Goal: Task Accomplishment & Management: Manage account settings

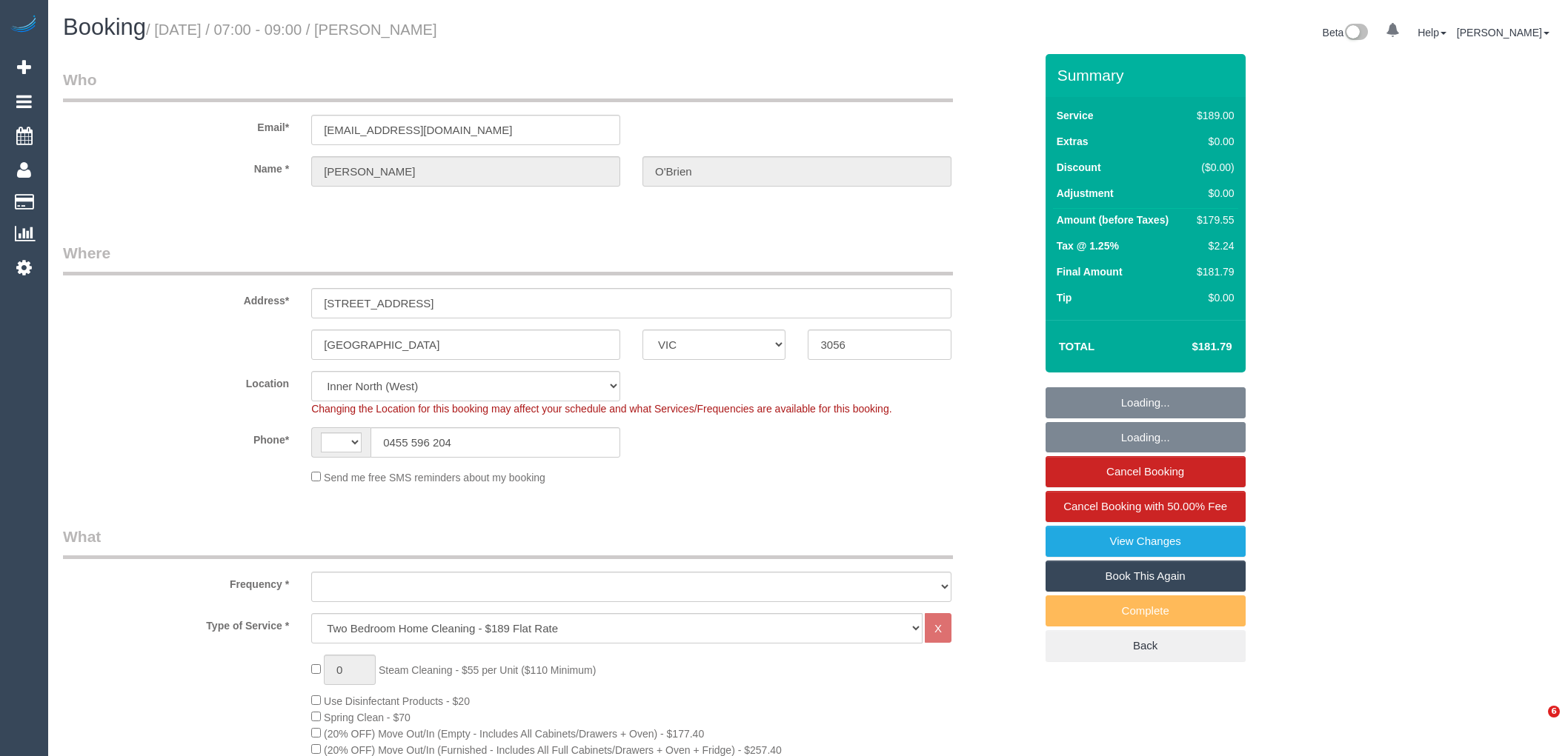
select select "VIC"
select select "string:stripe-pm_1ON2ra2GScqysDRVd57OiZx6"
select select "string:AU"
select select "number:27"
select select "number:14"
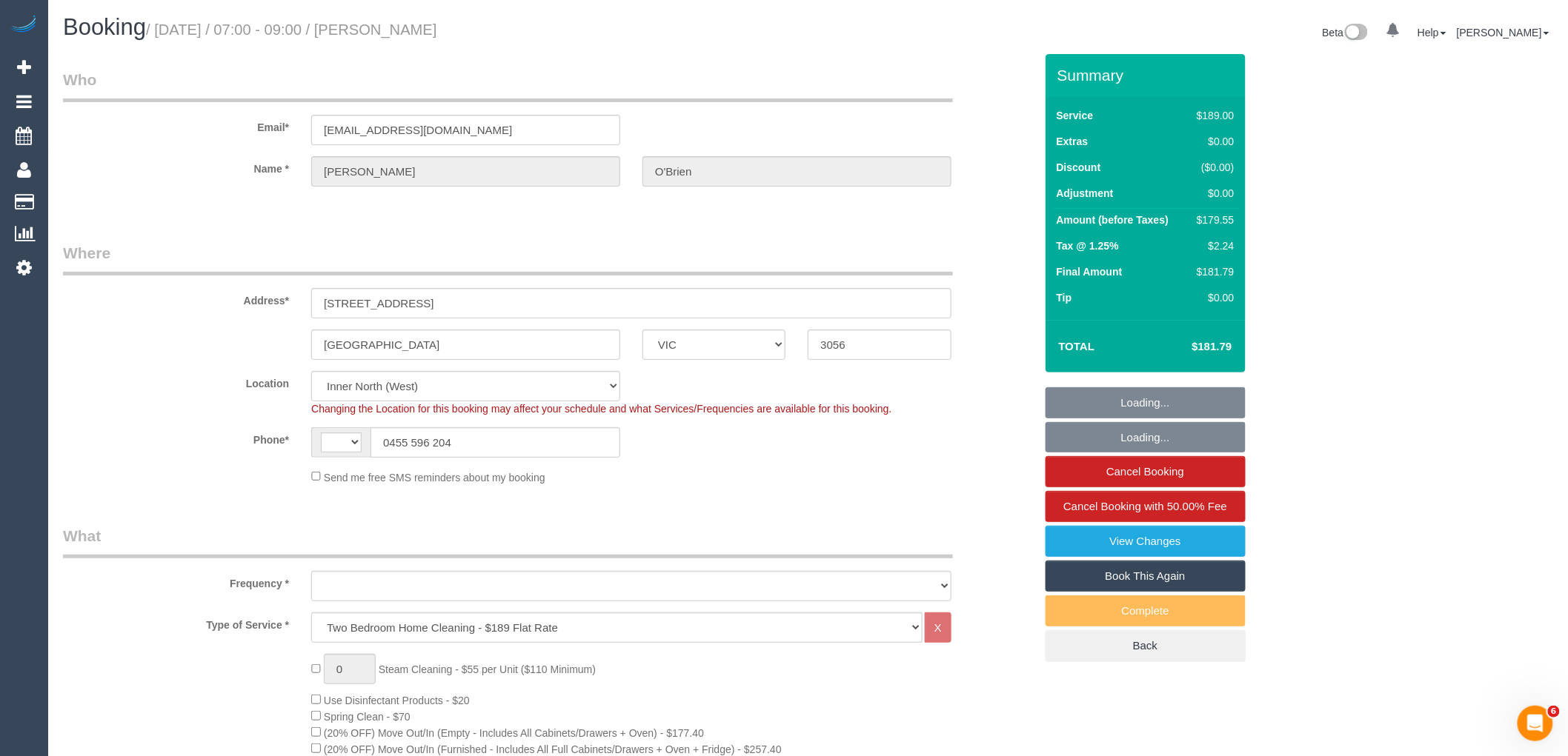
select select "number:19"
select select "number:22"
select select "number:34"
select select "number:12"
select select "object:3631"
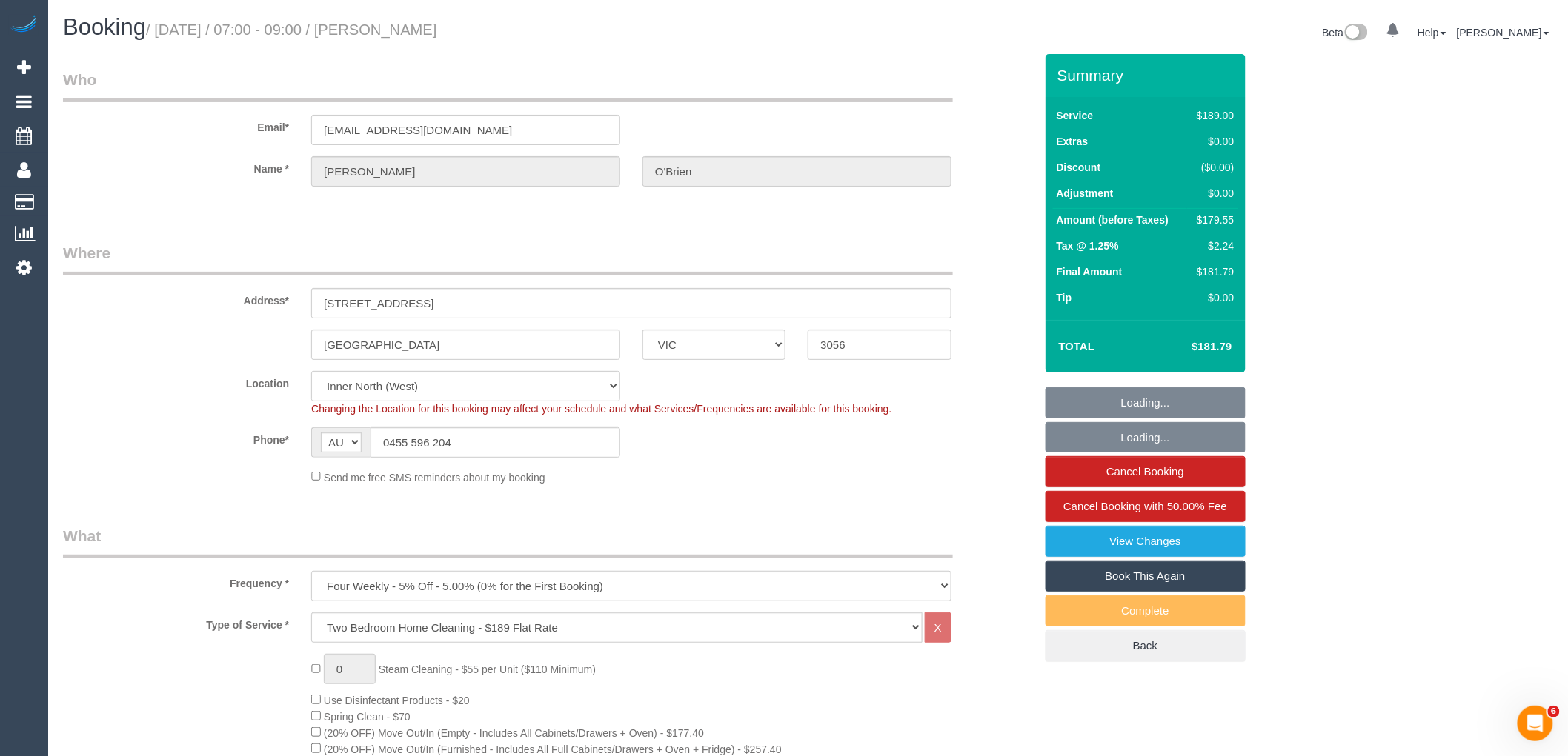
select select "spot1"
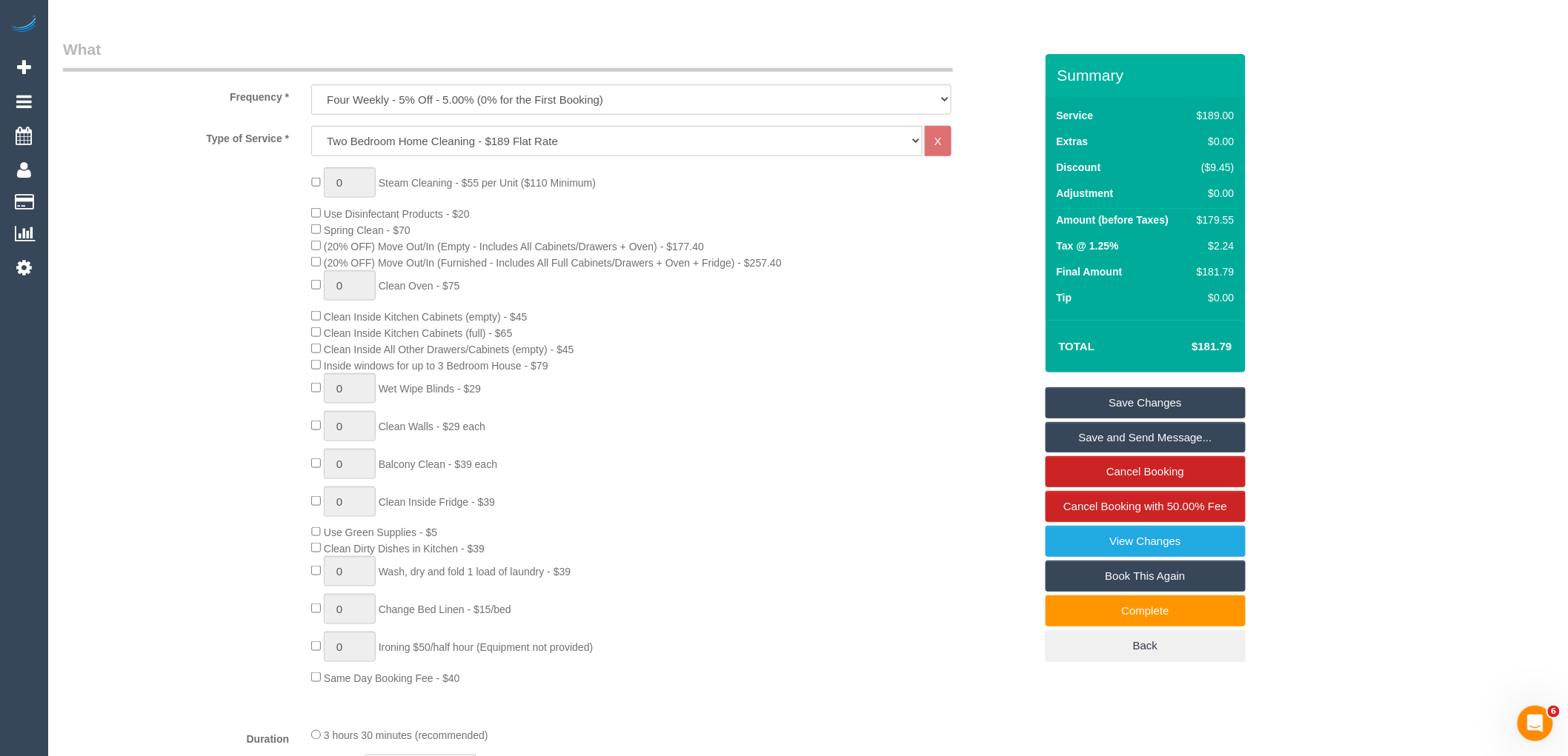
scroll to position [494, 0]
type input "1"
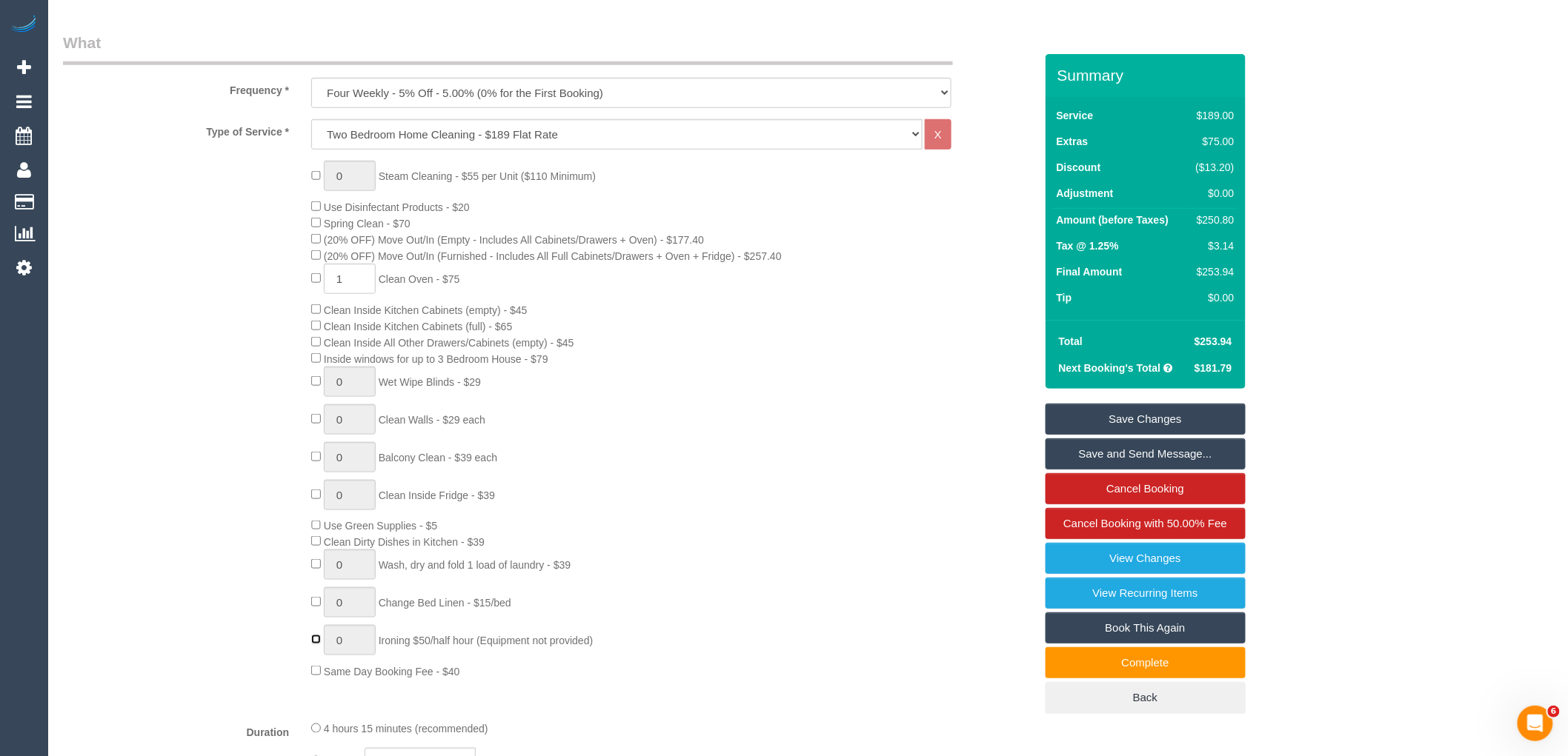
type input "1"
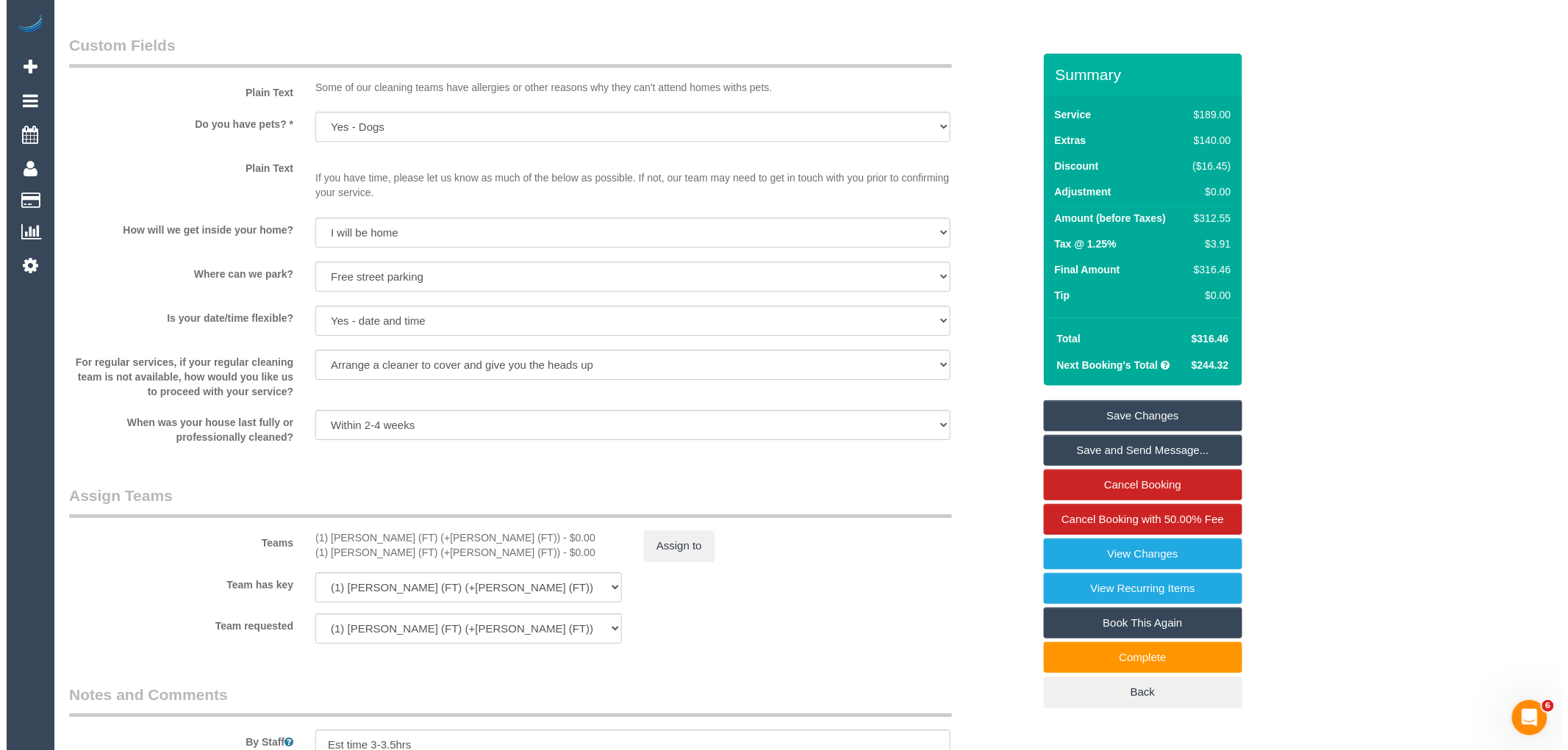
scroll to position [1959, 0]
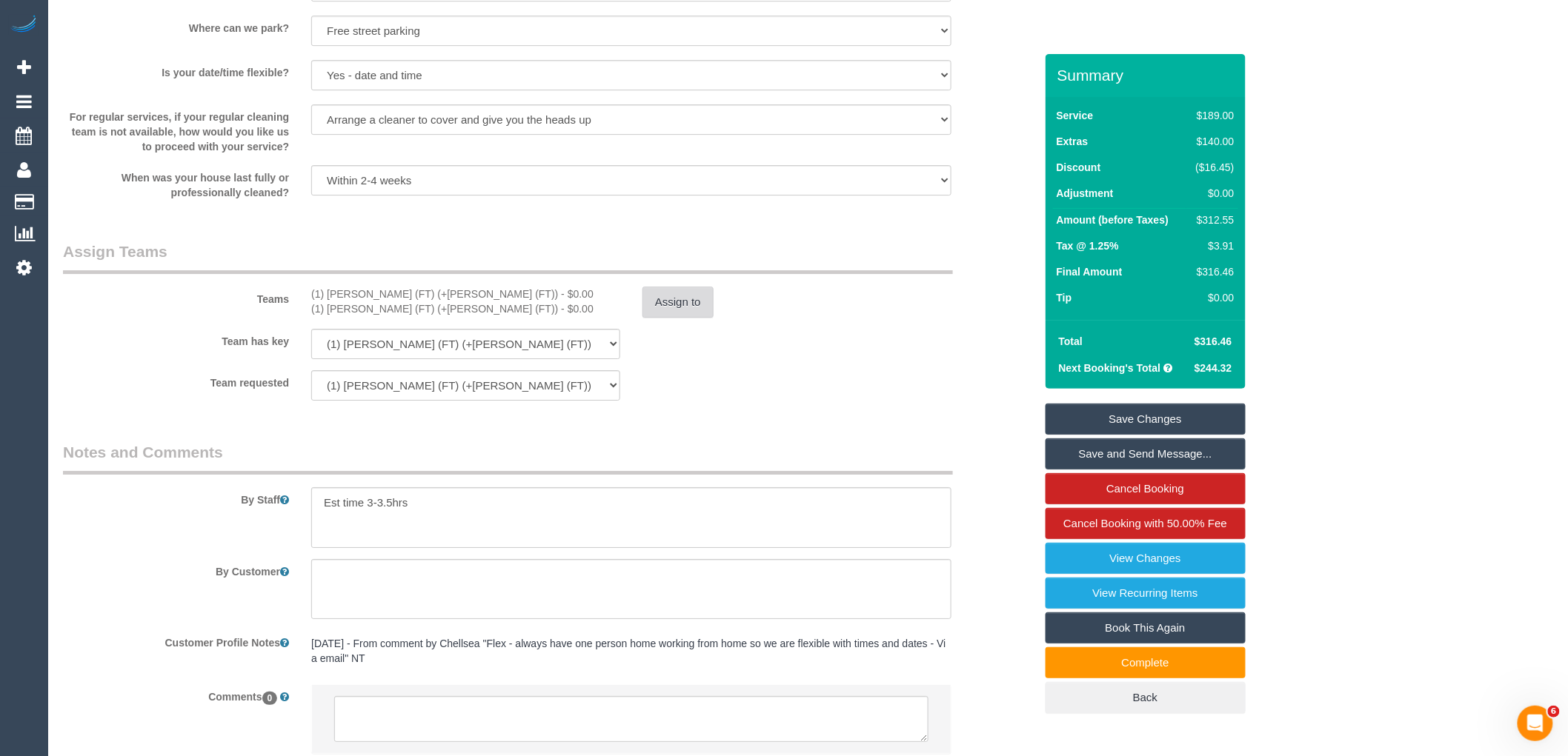
click at [697, 301] on button "Assign to" at bounding box center [678, 302] width 71 height 31
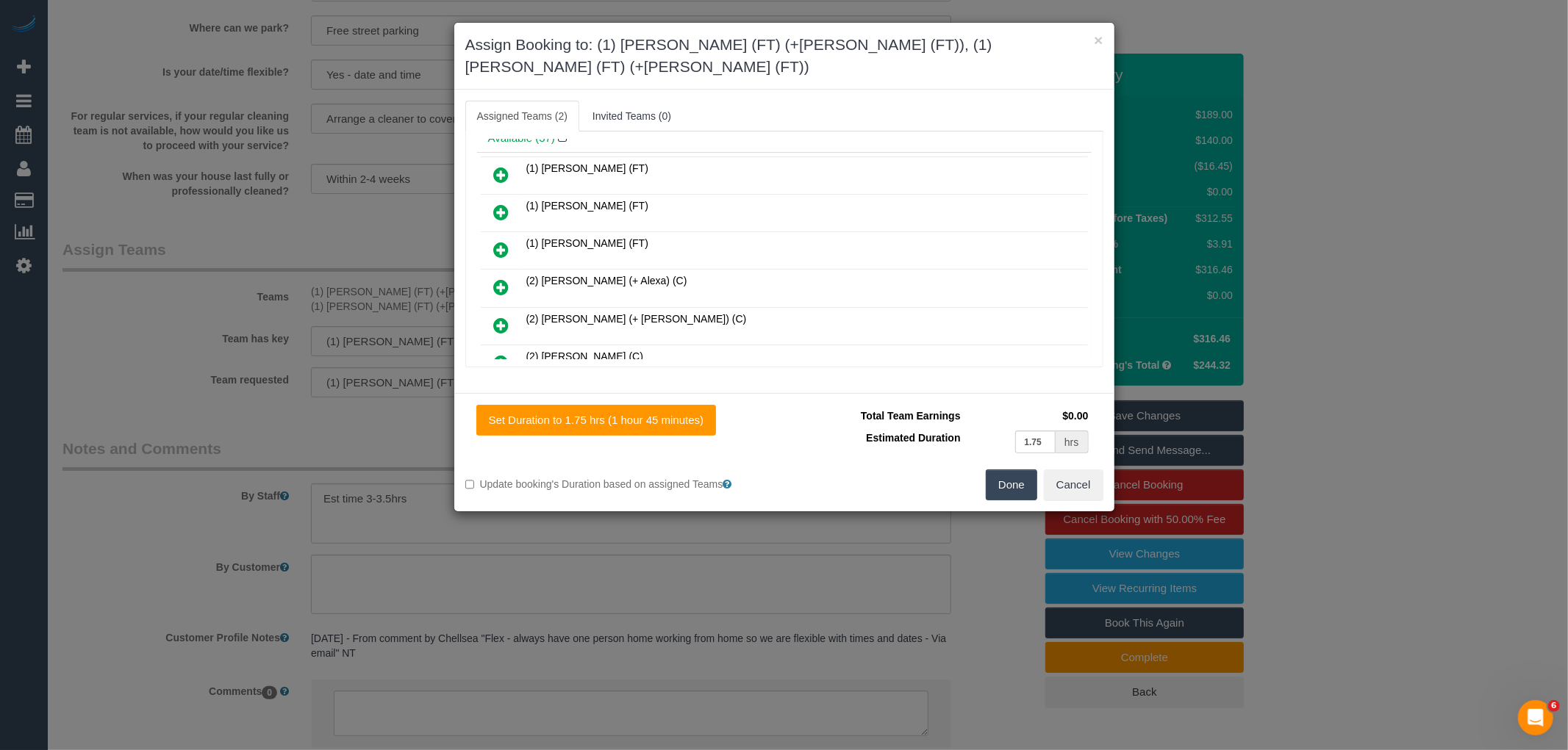
scroll to position [0, 0]
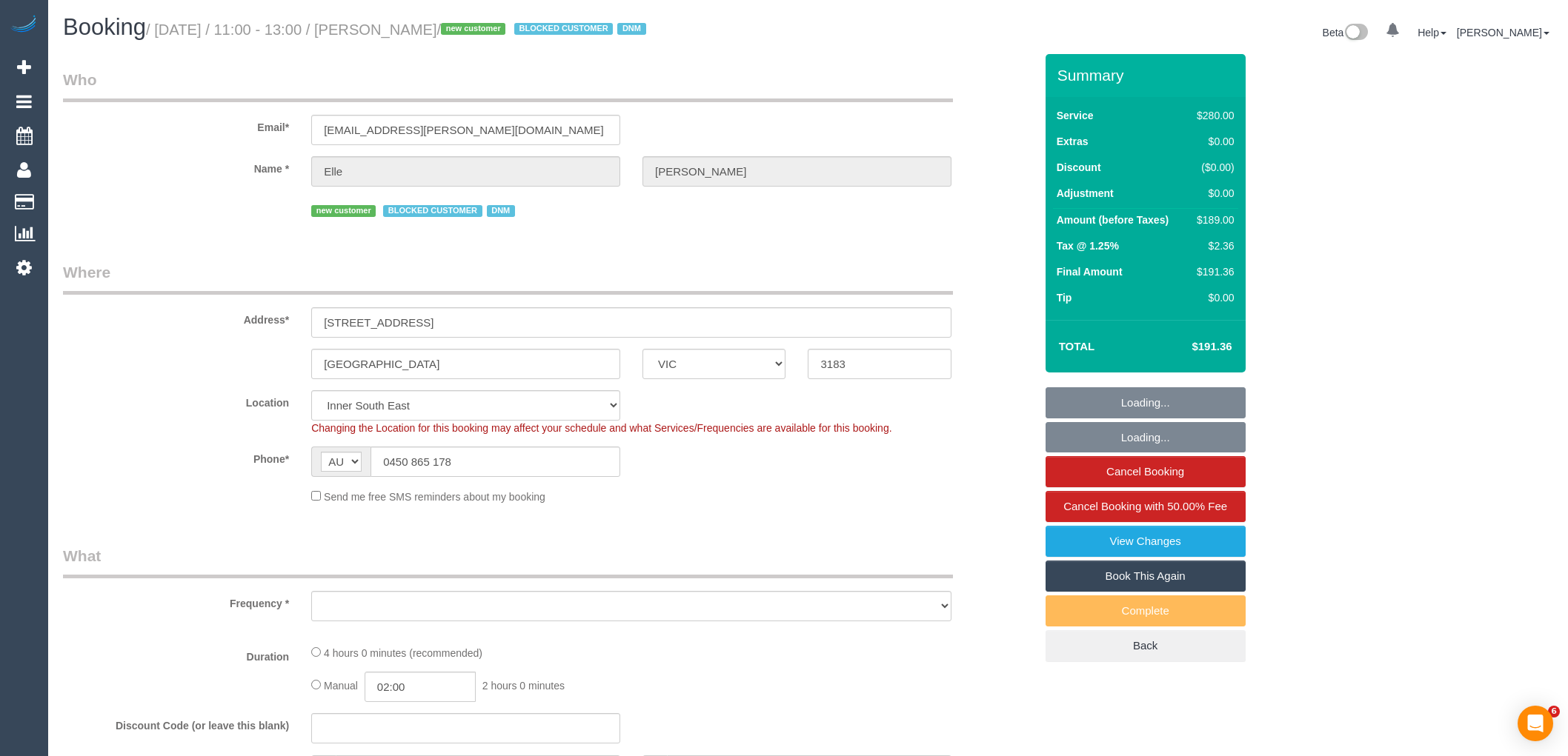
select select "VIC"
select select "string:stripe-pm_1S7lBv2GScqysDRVr12GJ1yz"
select select "240"
select select "object:1484"
select select "number:29"
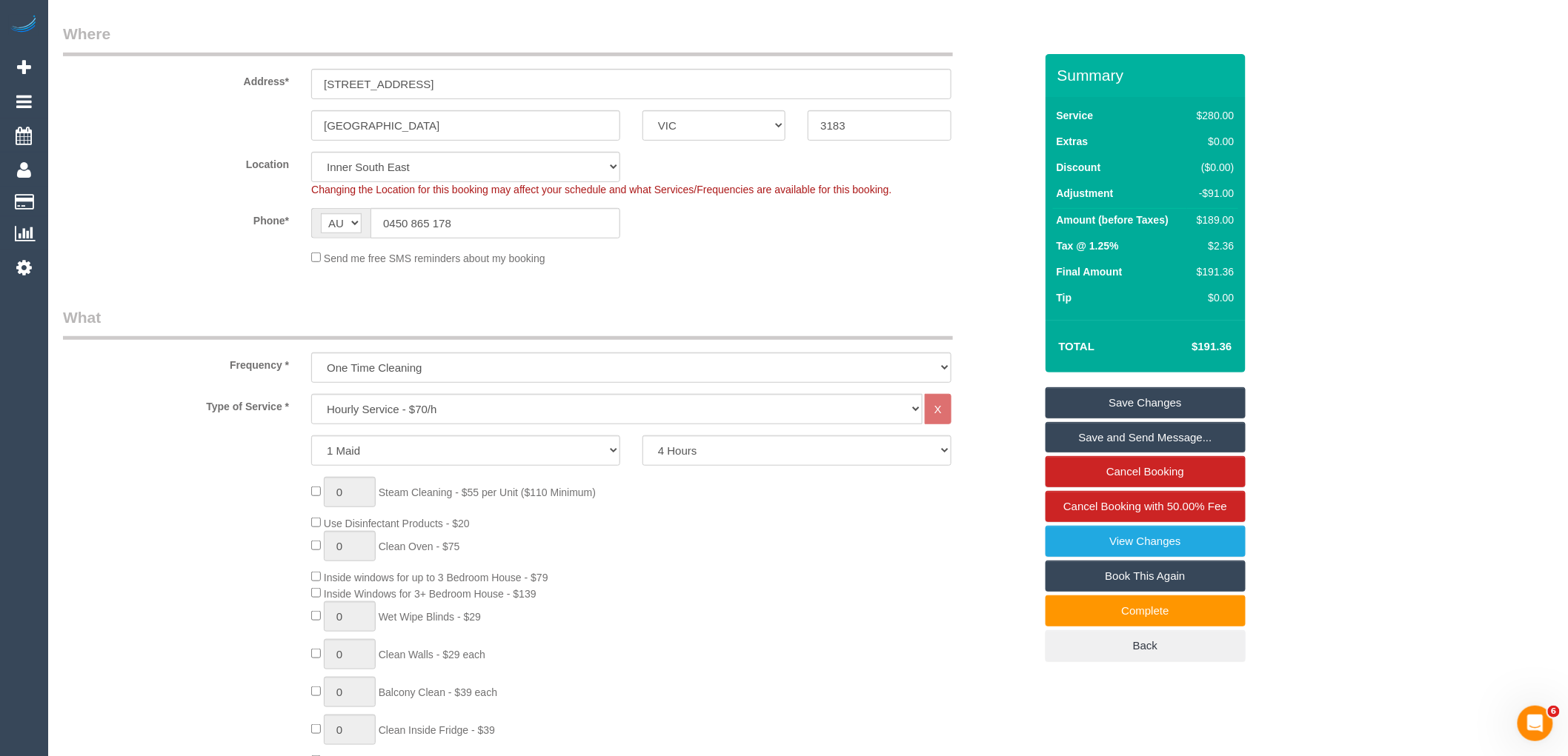
scroll to position [247, 0]
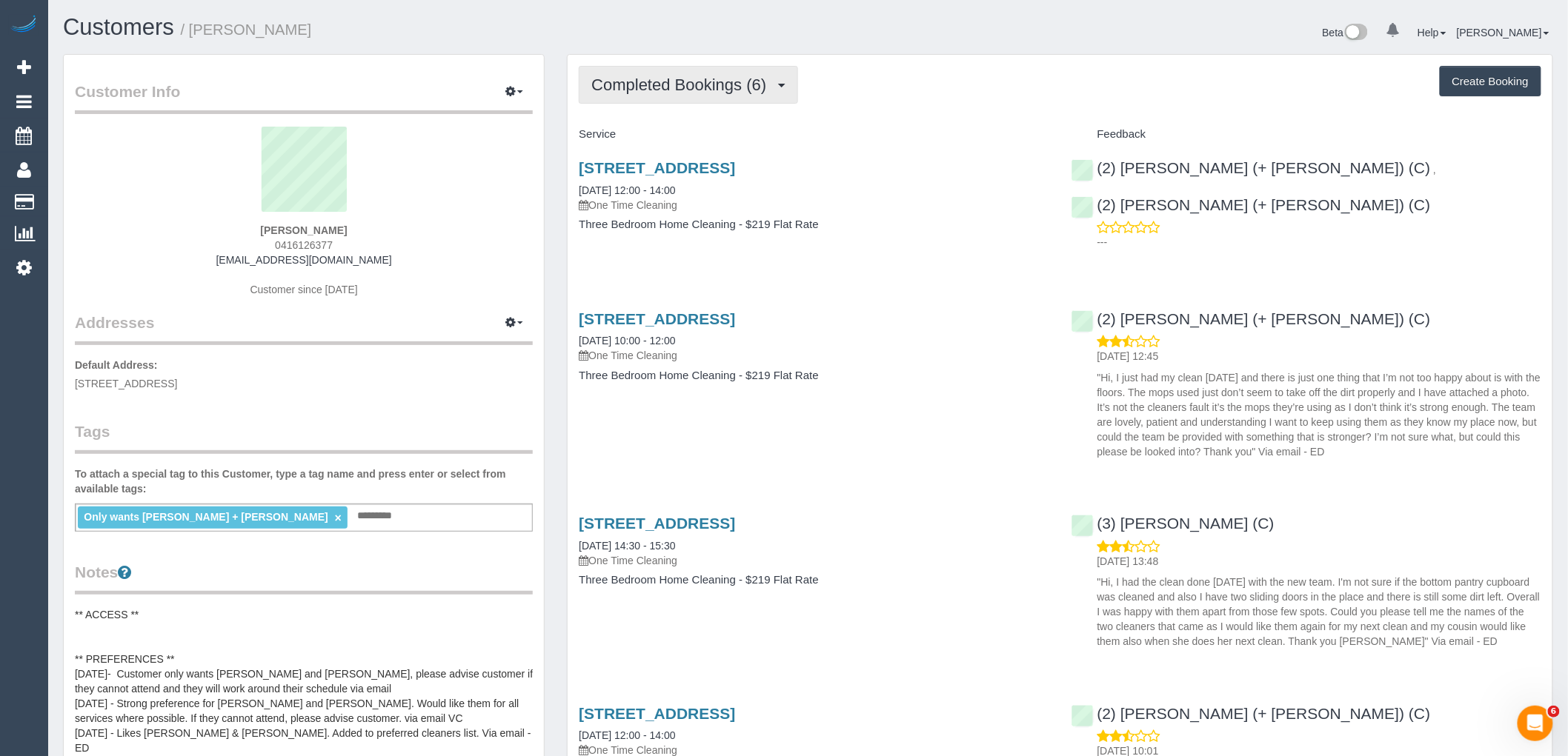
click at [673, 94] on button "Completed Bookings (6)" at bounding box center [688, 85] width 219 height 38
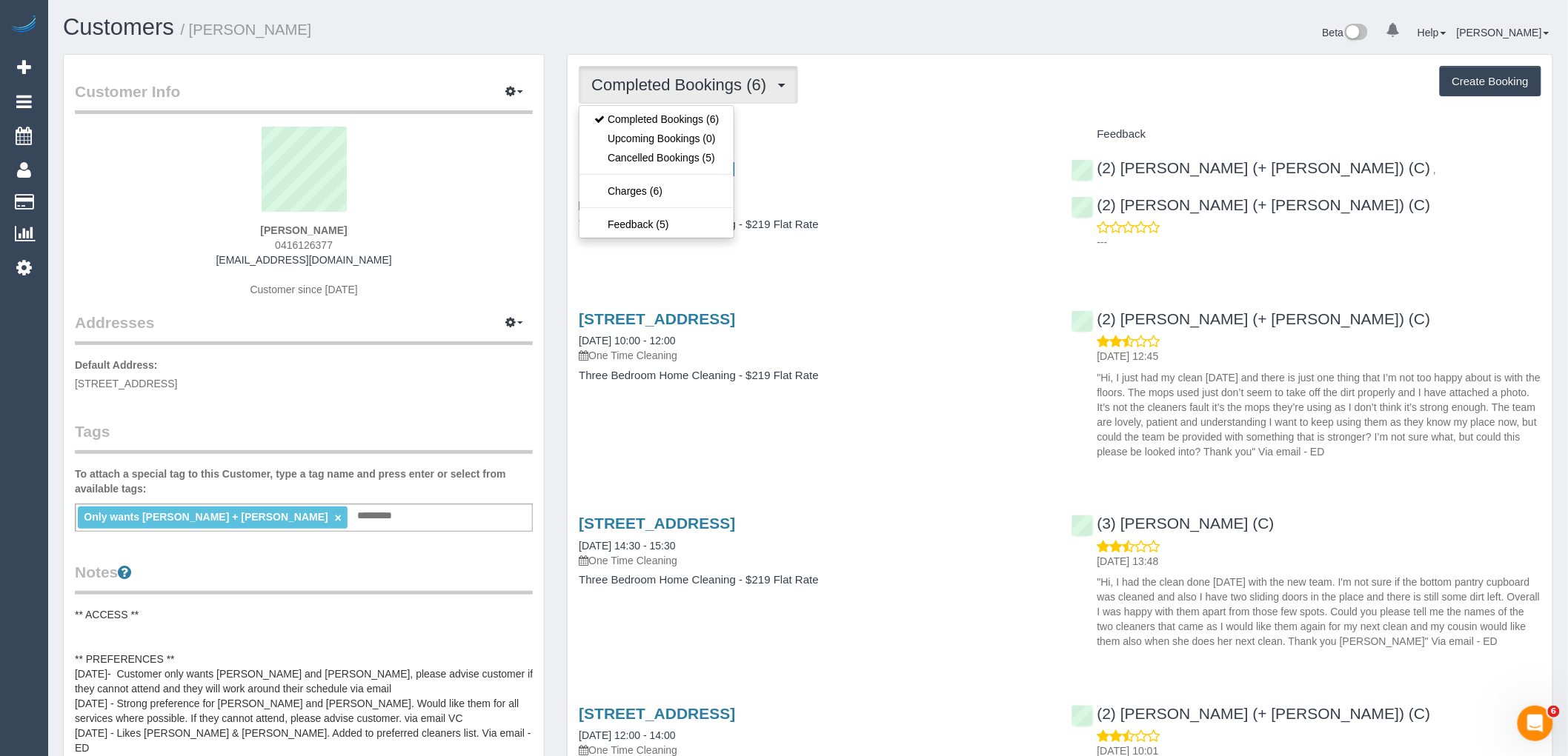
click at [831, 109] on div "Completed Bookings (6) Completed Bookings (6) Upcoming Bookings (0) Cancelled B…" at bounding box center [1060, 635] width 985 height 1160
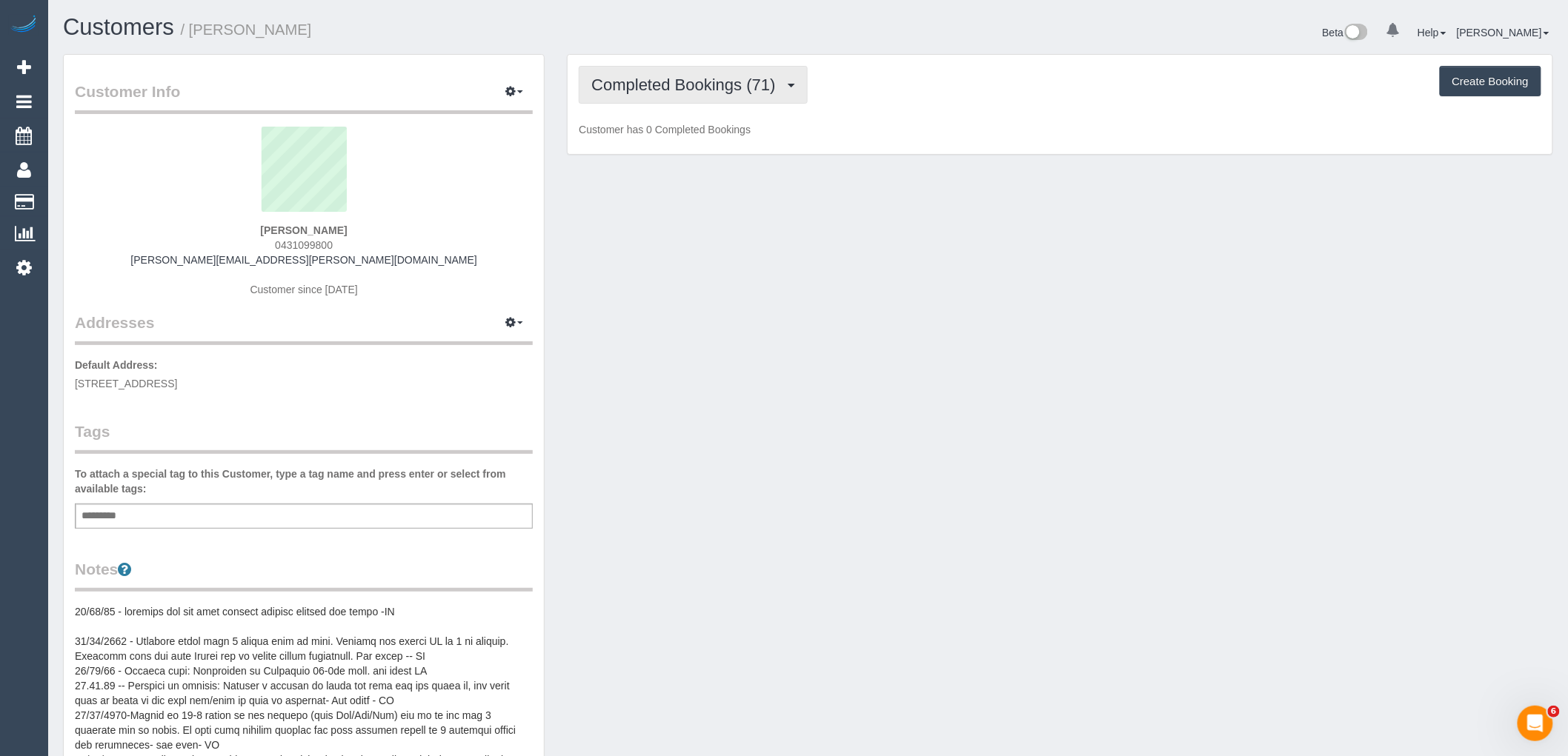
click at [687, 82] on span "Completed Bookings (71)" at bounding box center [687, 85] width 191 height 19
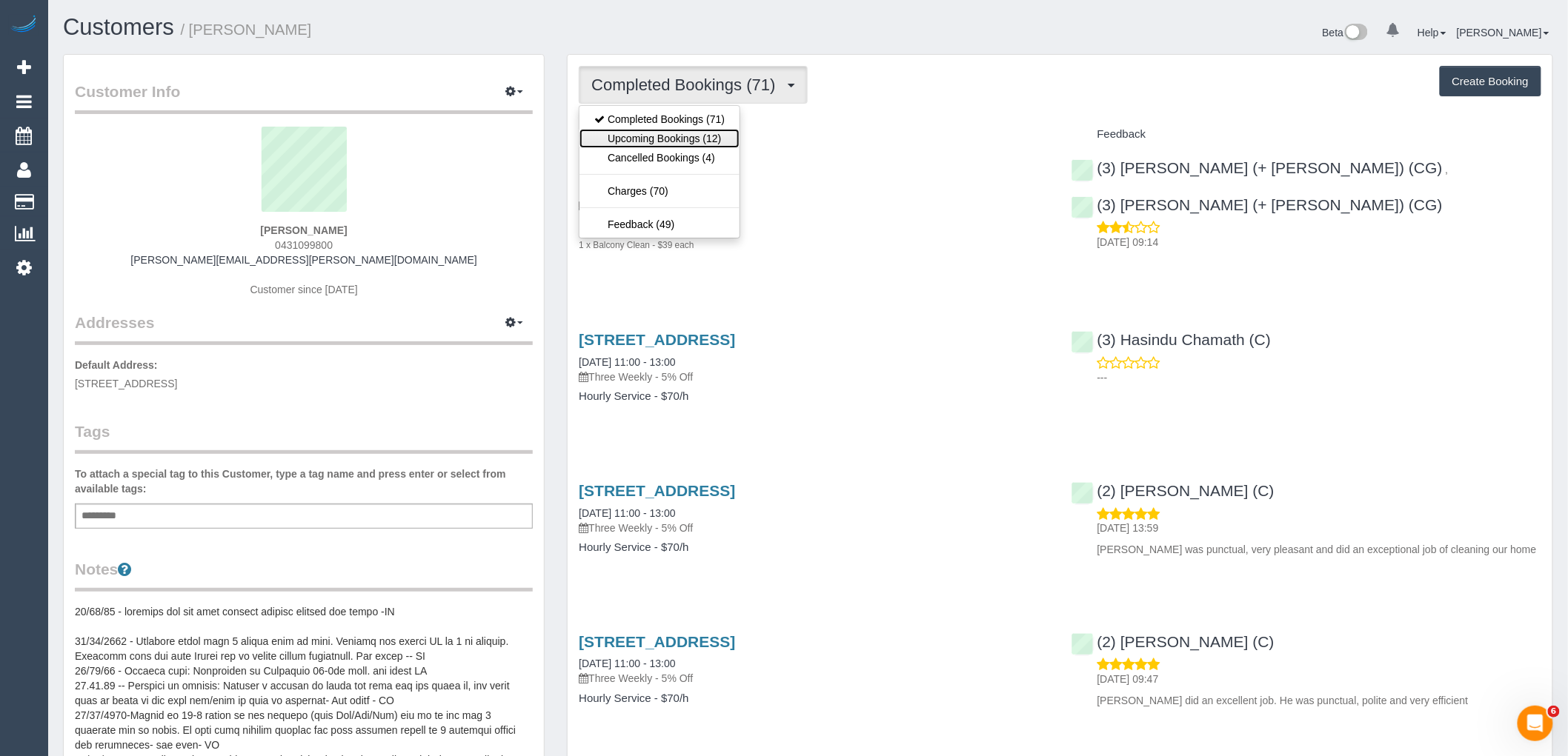
click at [707, 142] on link "Upcoming Bookings (12)" at bounding box center [659, 138] width 160 height 19
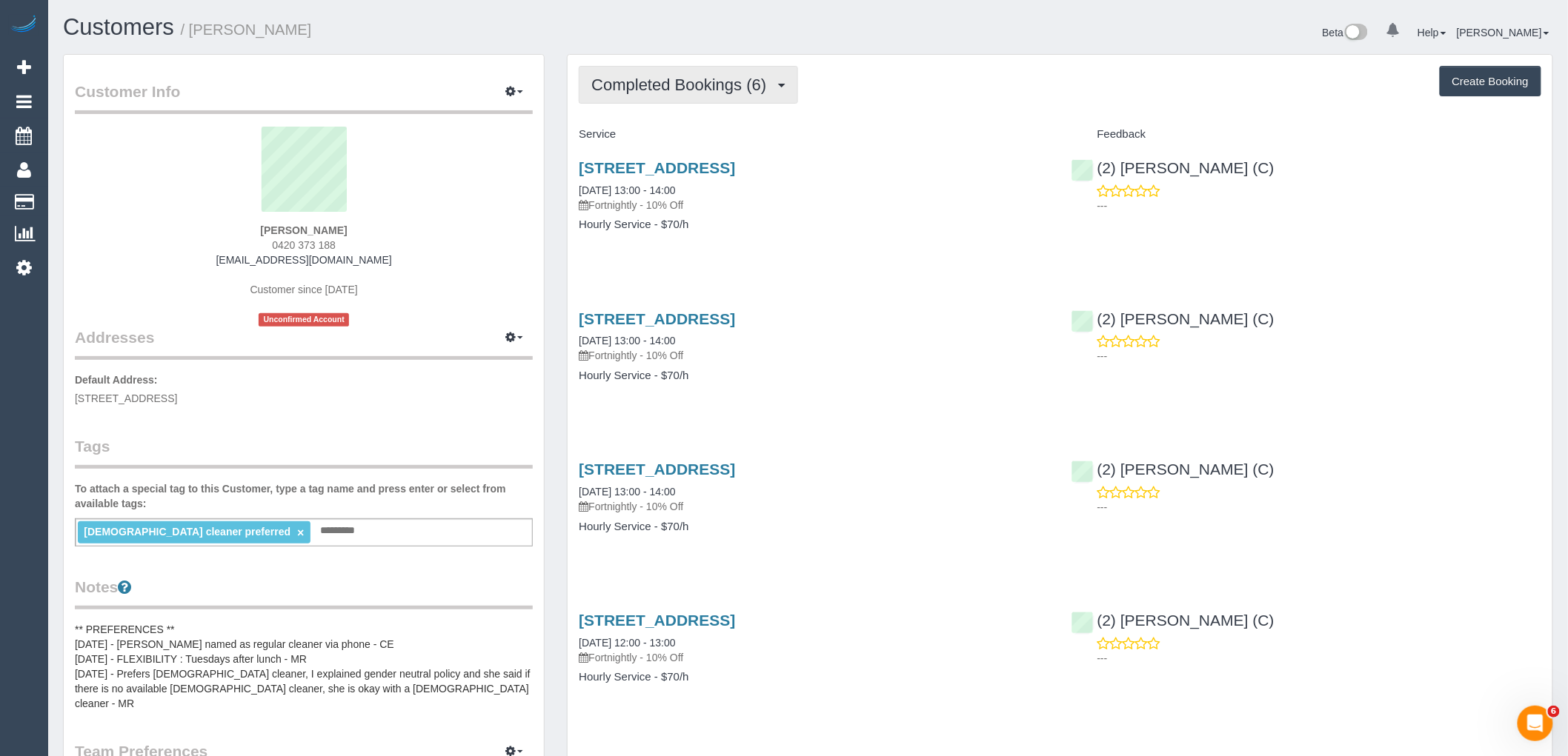
click at [687, 82] on span "Completed Bookings (6)" at bounding box center [683, 85] width 183 height 19
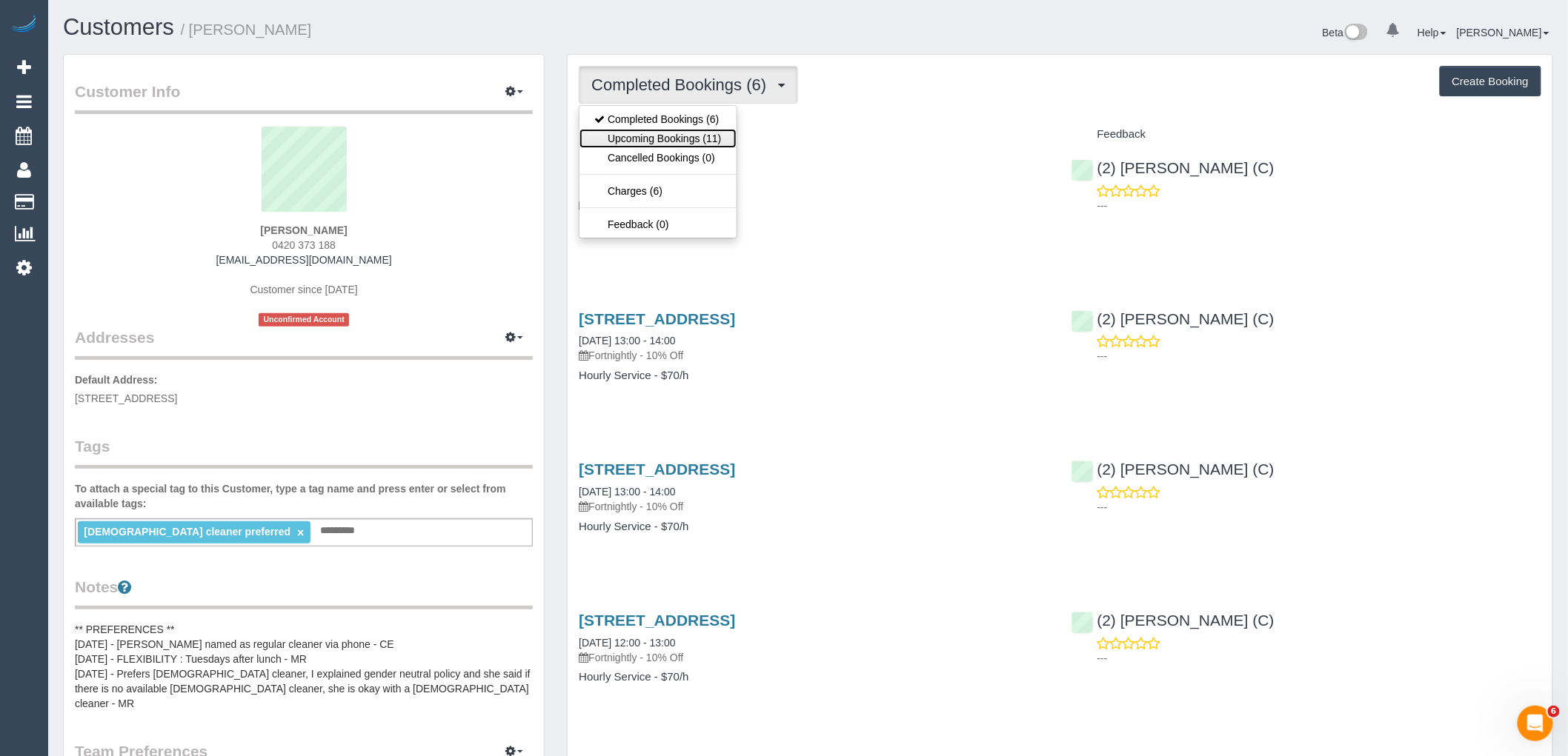
click at [695, 138] on link "Upcoming Bookings (11)" at bounding box center [657, 138] width 156 height 19
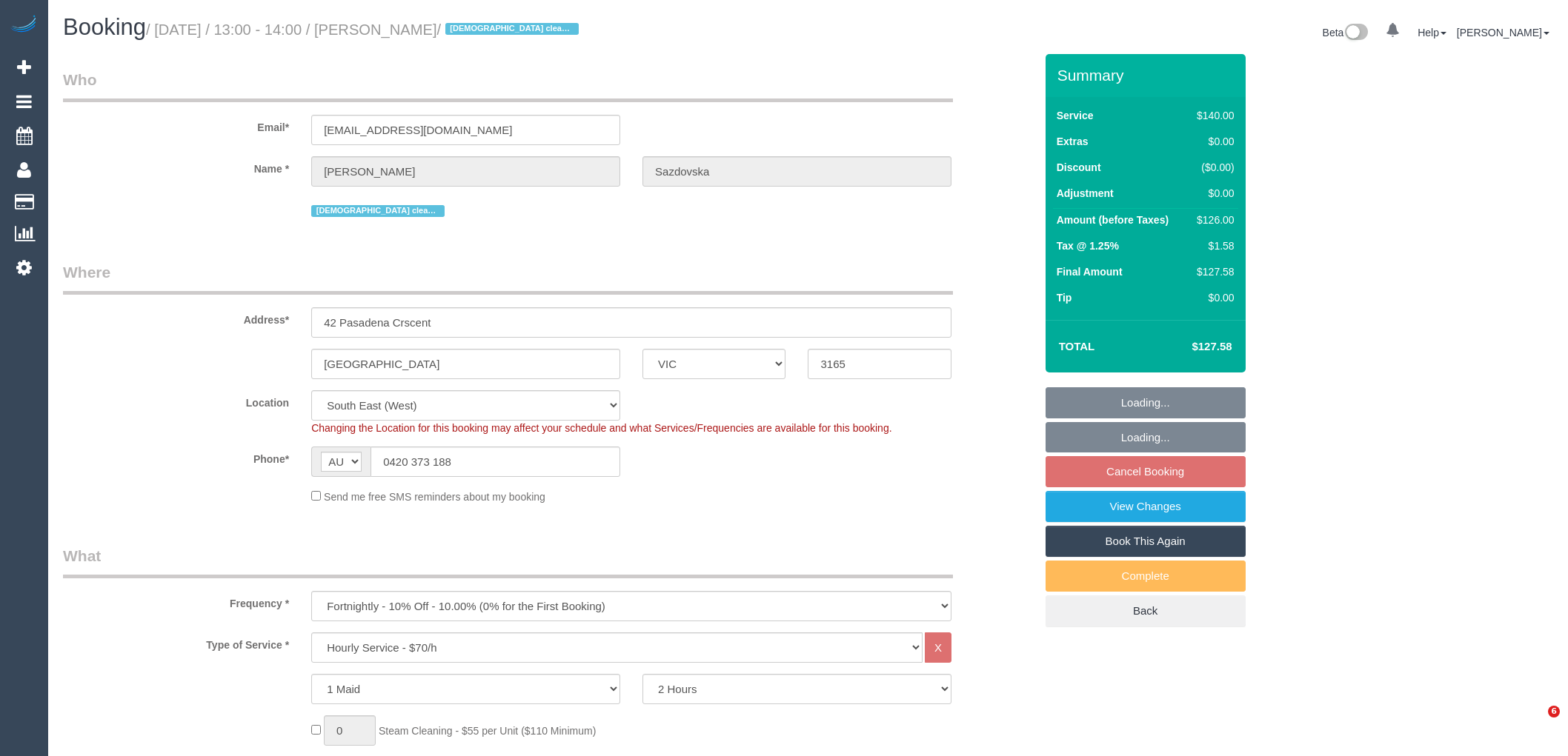
select select "VIC"
select select "number:28"
select select "number:14"
select select "number:19"
select select "number:25"
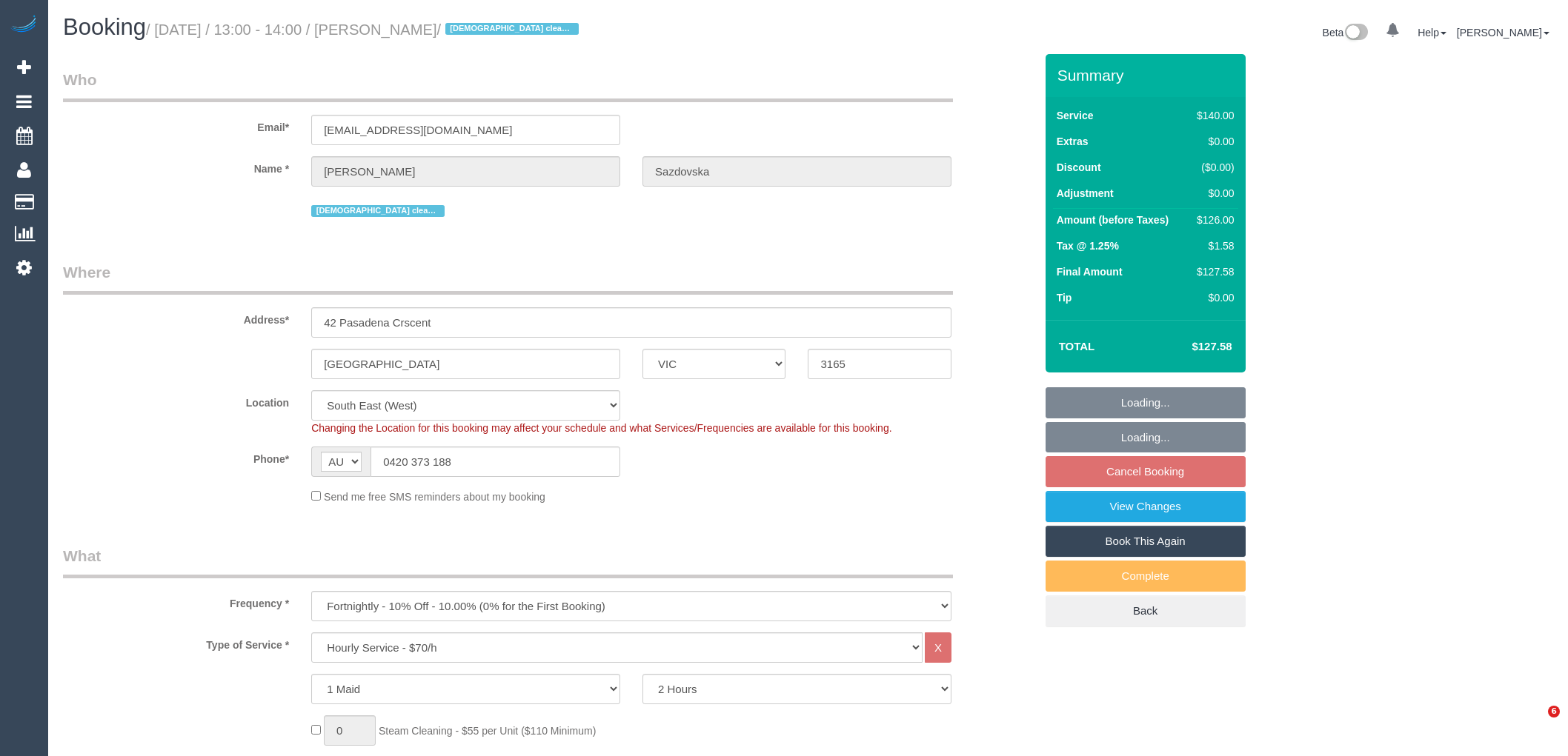
select select "number:35"
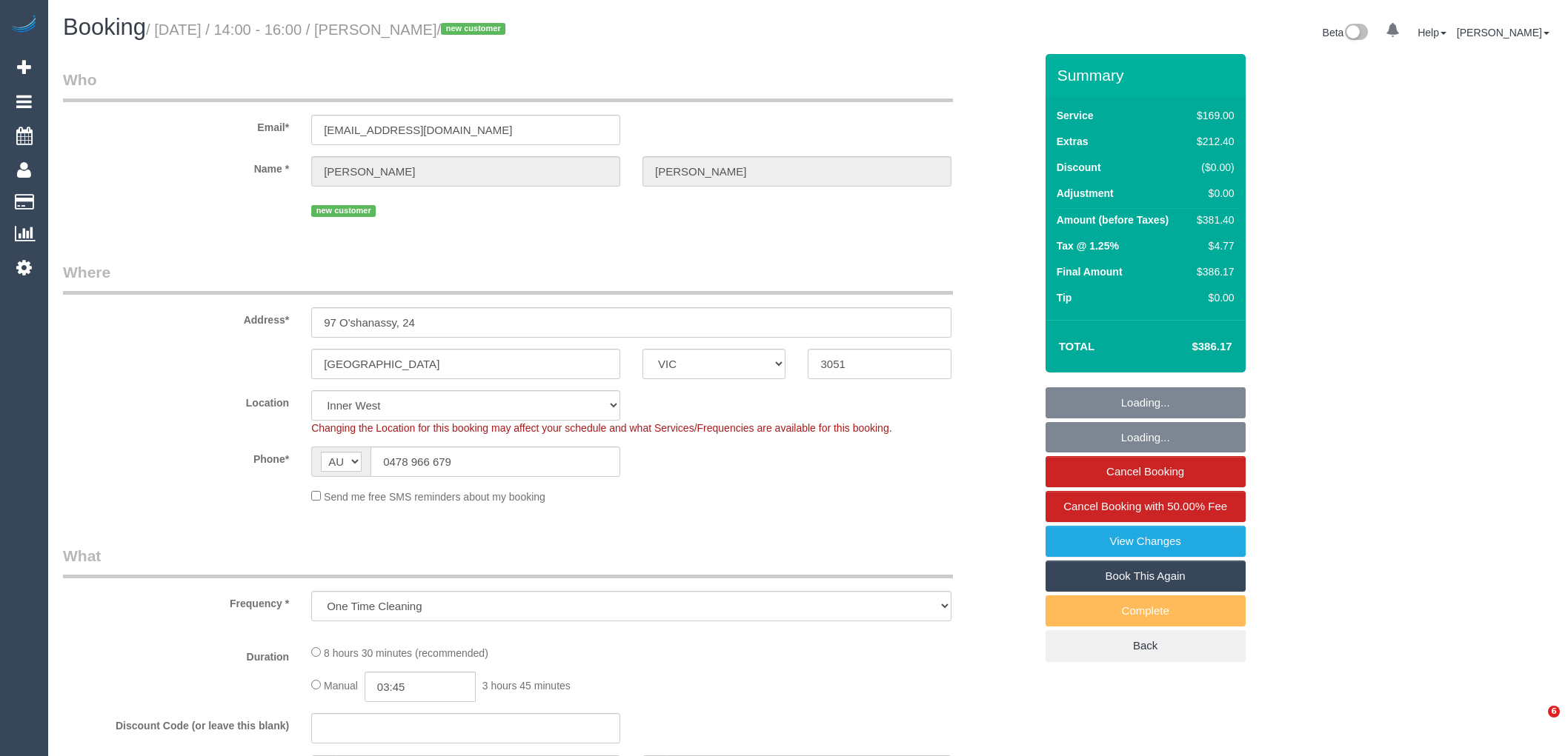
select select "VIC"
select select "object:1512"
select select "spot1"
select select "number:27"
select select "number:15"
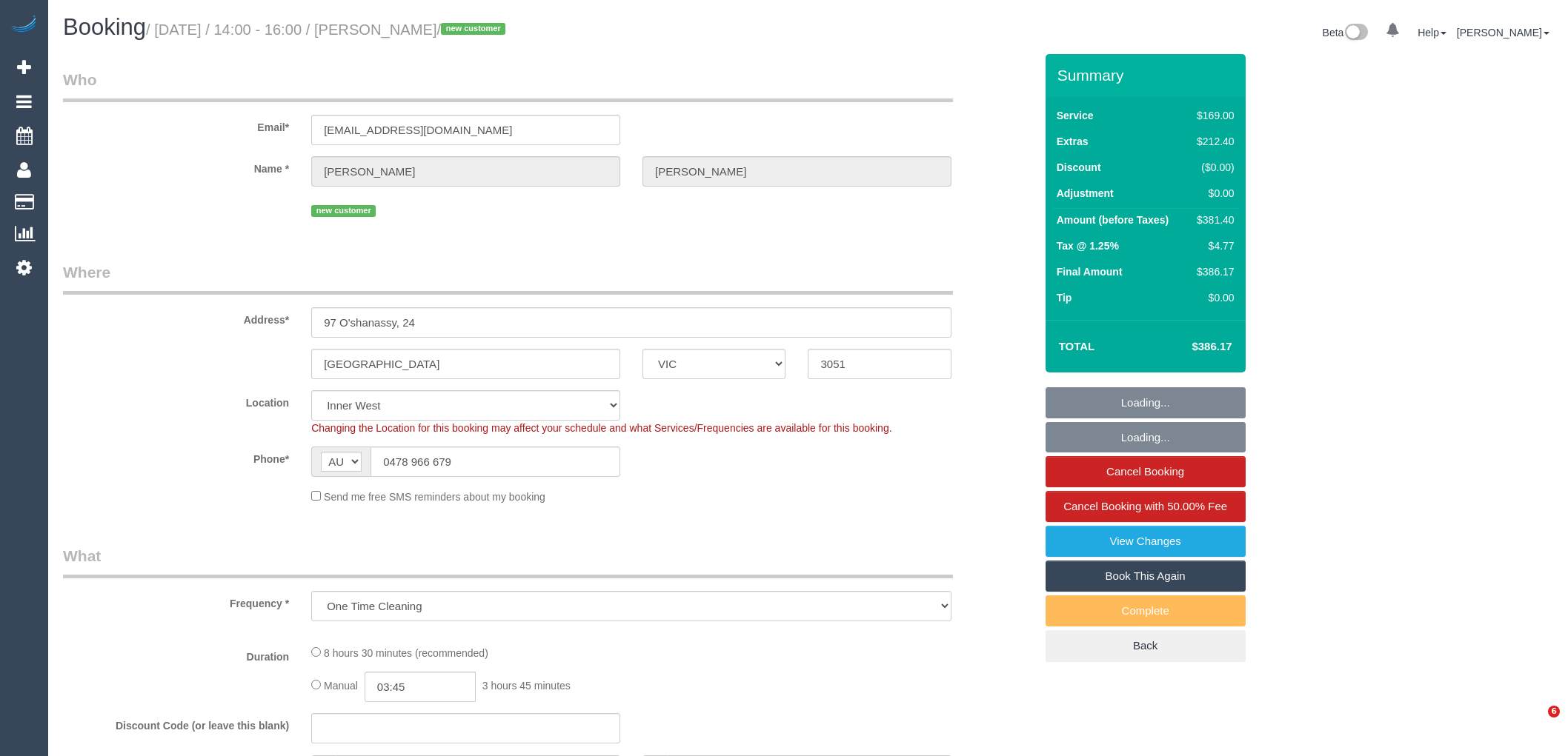
select select "number:18"
select select "number:24"
select select "number:26"
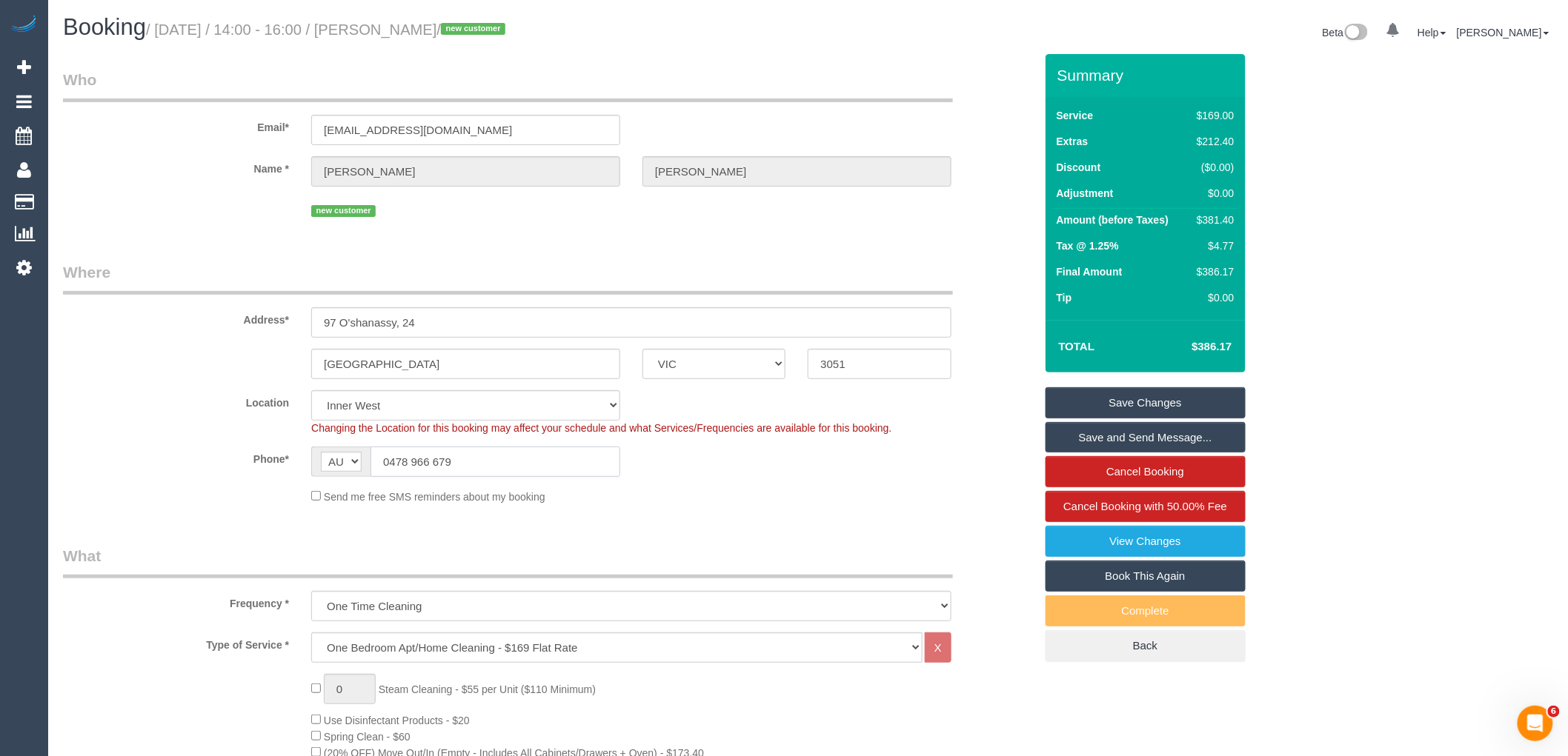
drag, startPoint x: 354, startPoint y: 455, endPoint x: 287, endPoint y: 455, distance: 67.0
click at [294, 455] on div "Phone* AF AL DZ AD AO AI AQ AG AR AM AW AU AT AZ BS BH BD BB BY BE BZ BJ BM BT …" at bounding box center [549, 461] width 994 height 30
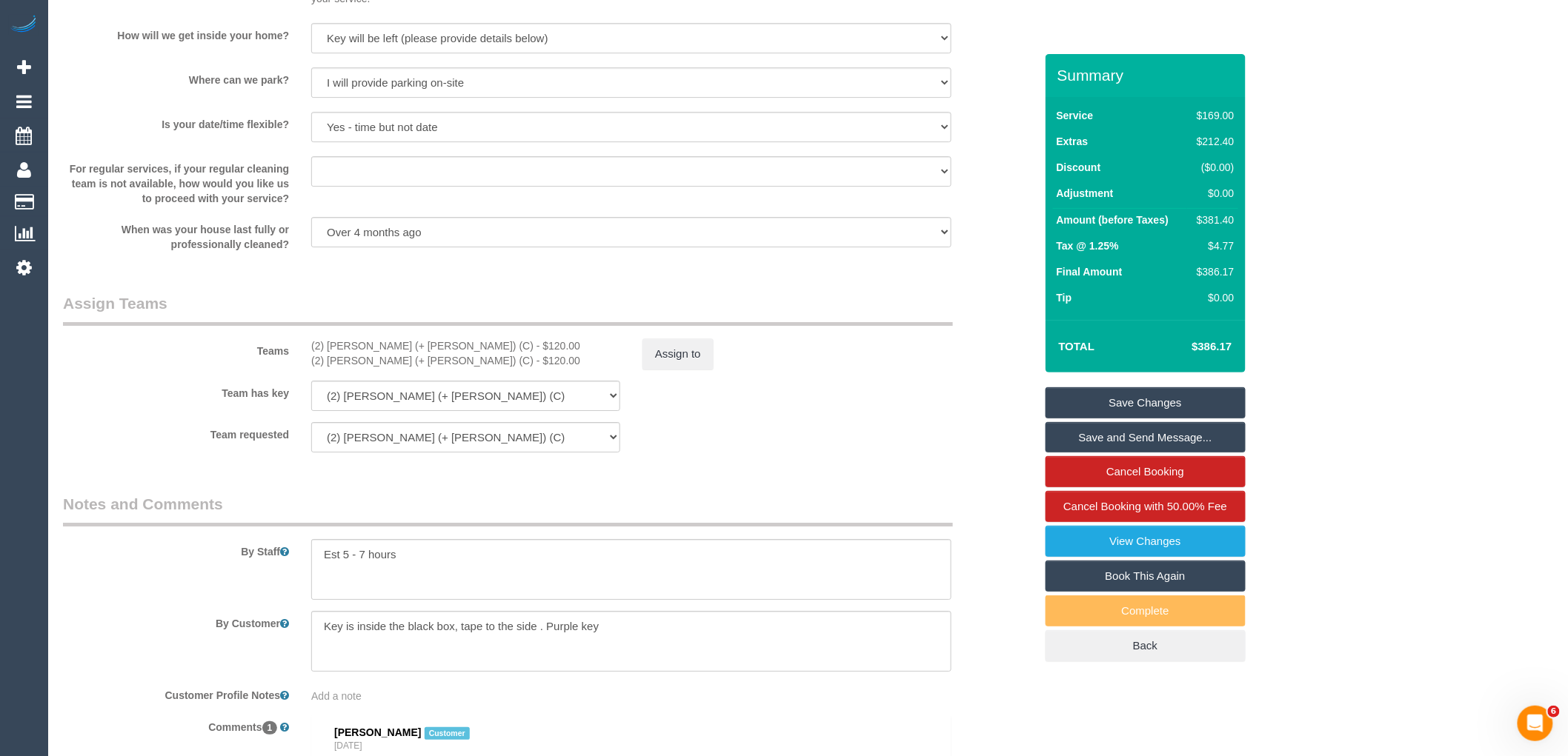
scroll to position [2206, 0]
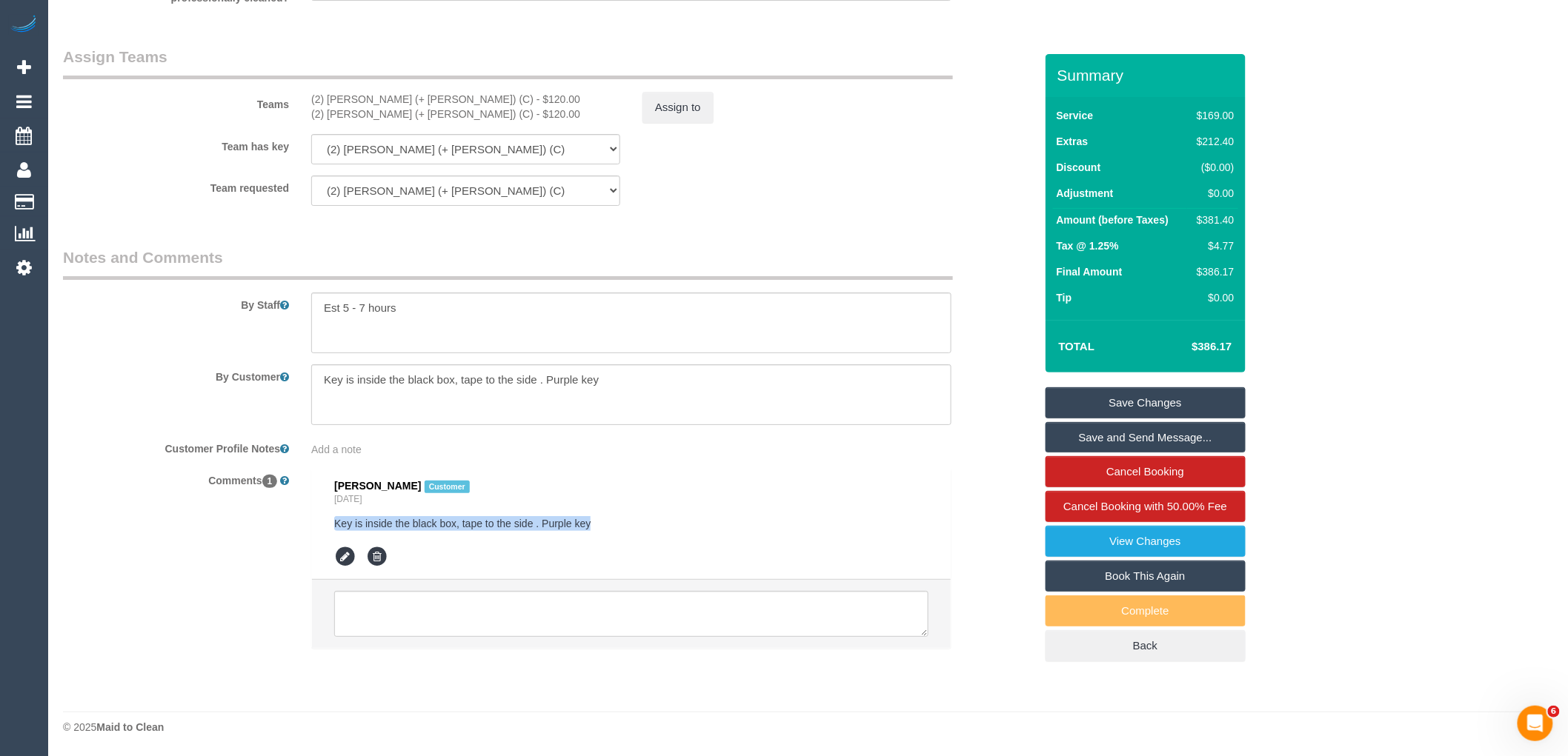
drag, startPoint x: 604, startPoint y: 517, endPoint x: 323, endPoint y: 522, distance: 281.0
click at [323, 522] on li "[PERSON_NAME] Customer [DATE] Key is inside the black box, tape to the side . P…" at bounding box center [631, 525] width 639 height 112
copy pre "Key is inside the black box, tape to the side . Purple key"
